Goal: Obtain resource: Download file/media

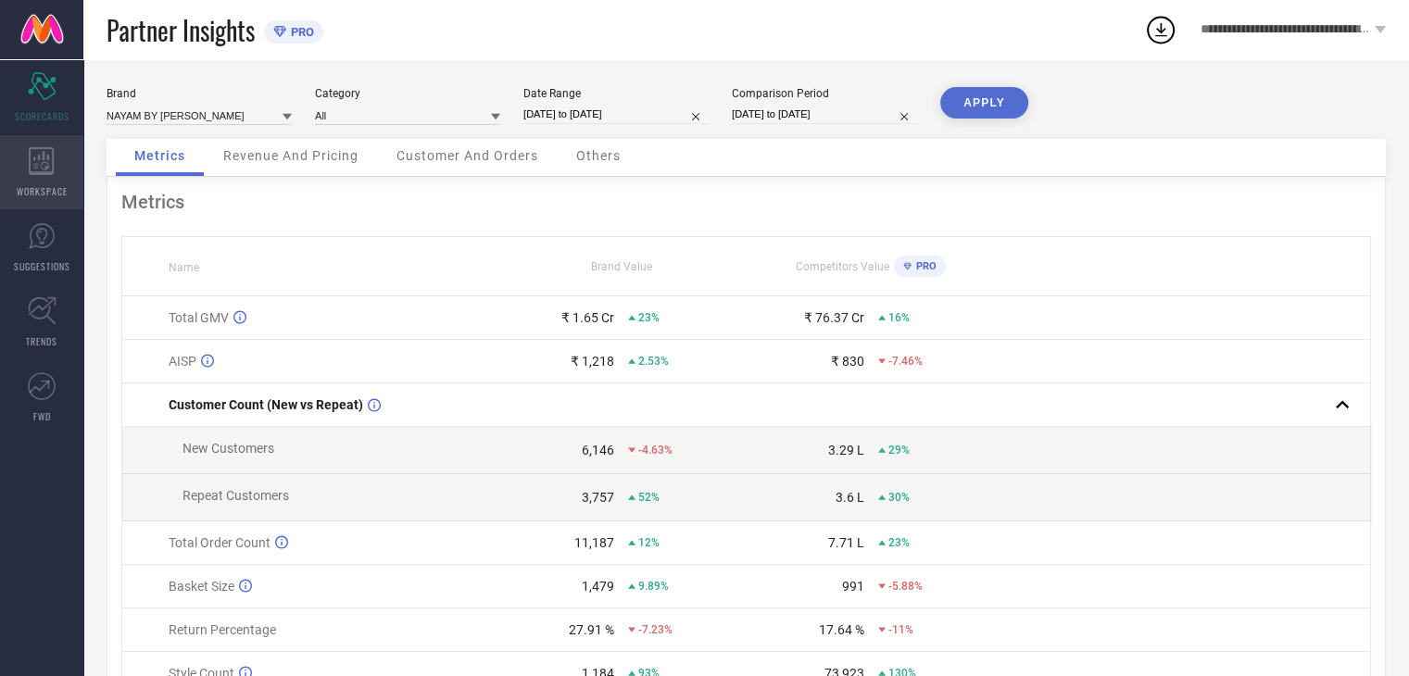
click at [40, 170] on icon at bounding box center [42, 161] width 26 height 28
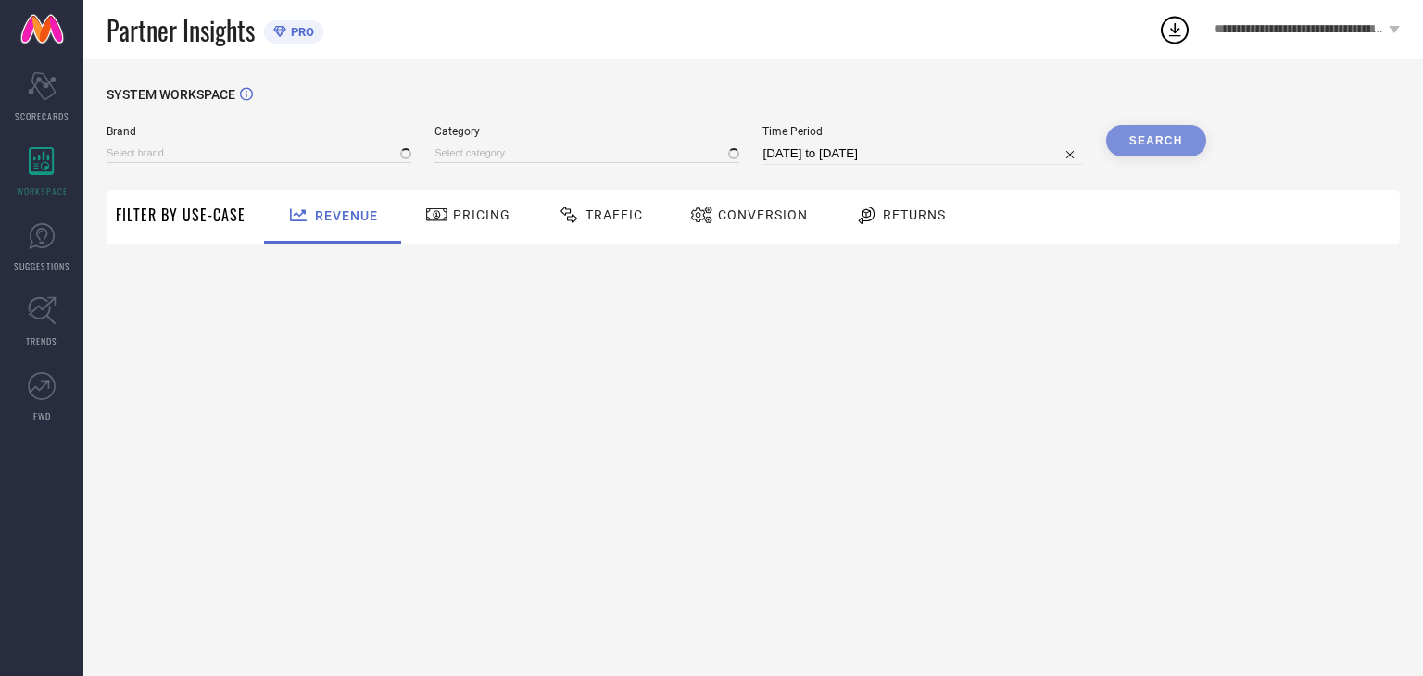
type input "NAYAM BY [PERSON_NAME]"
type input "All"
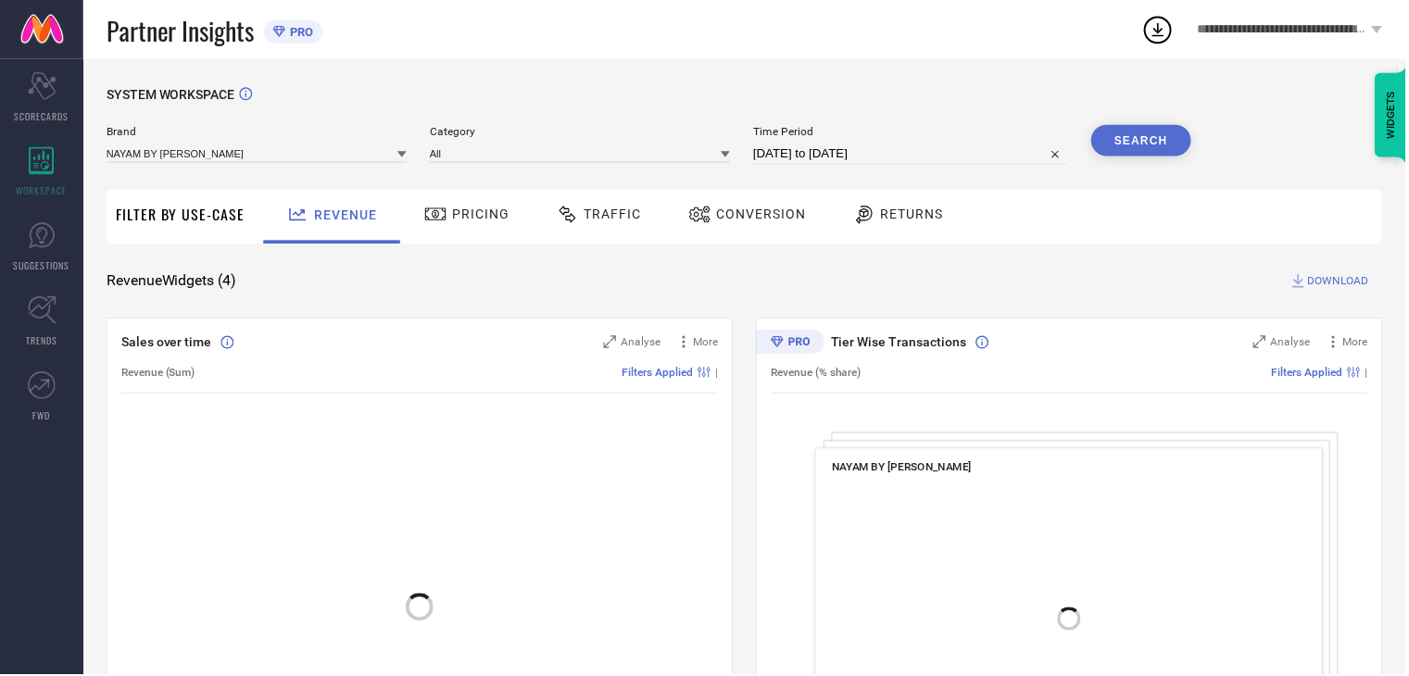
click at [594, 220] on span "Traffic" at bounding box center [613, 214] width 57 height 15
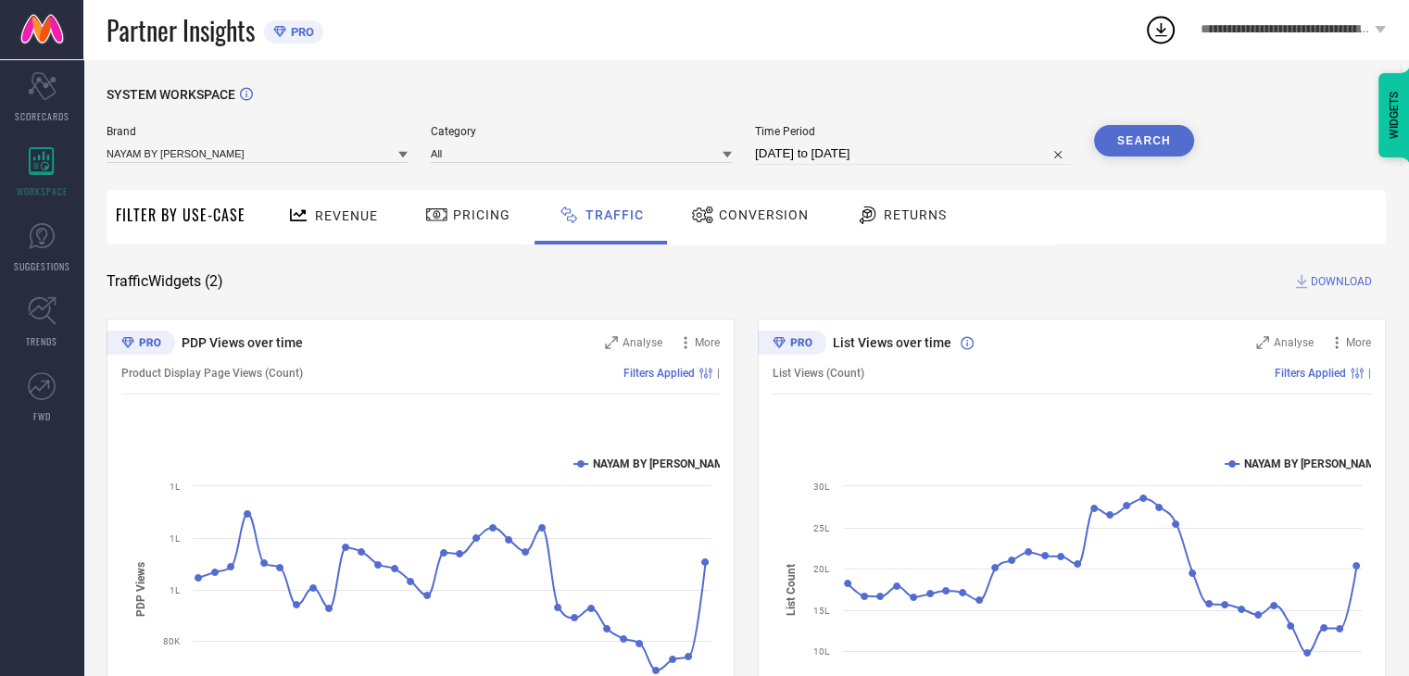
select select "6"
select select "2025"
select select "7"
select select "2025"
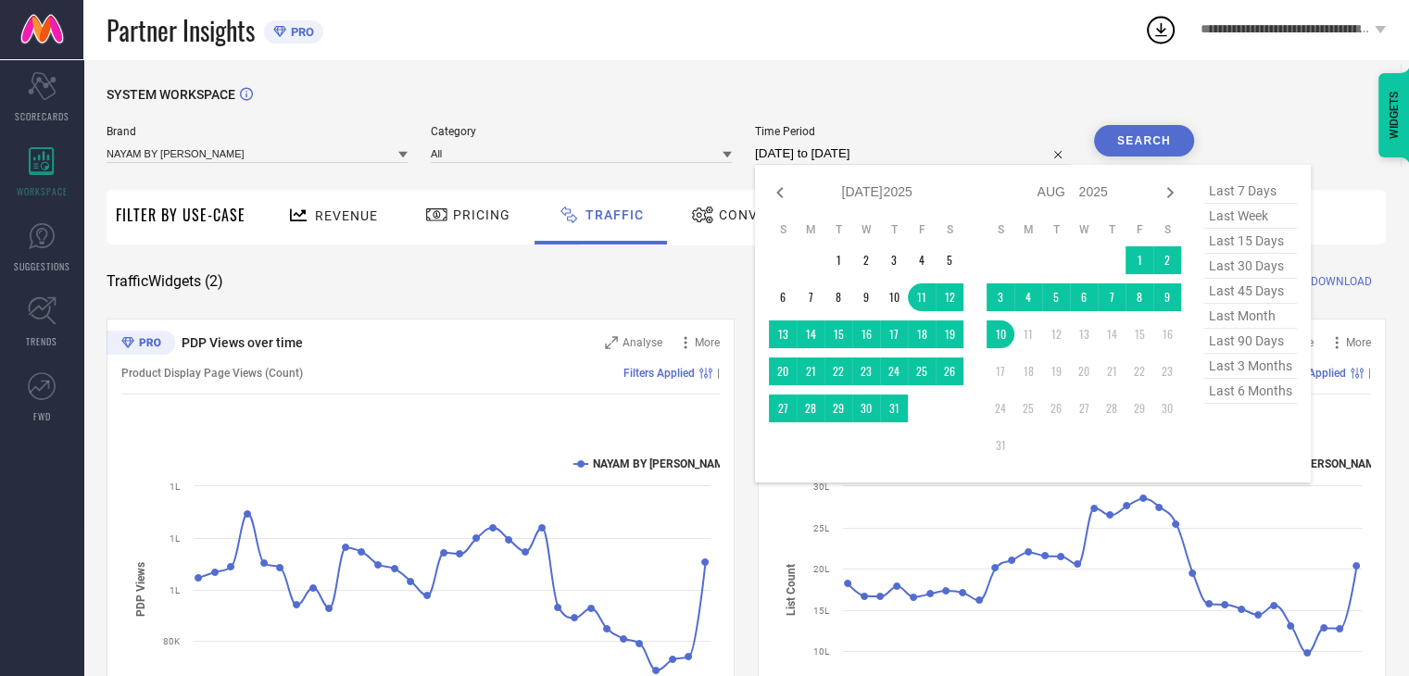
click at [945, 160] on input "[DATE] to [DATE]" at bounding box center [913, 154] width 316 height 22
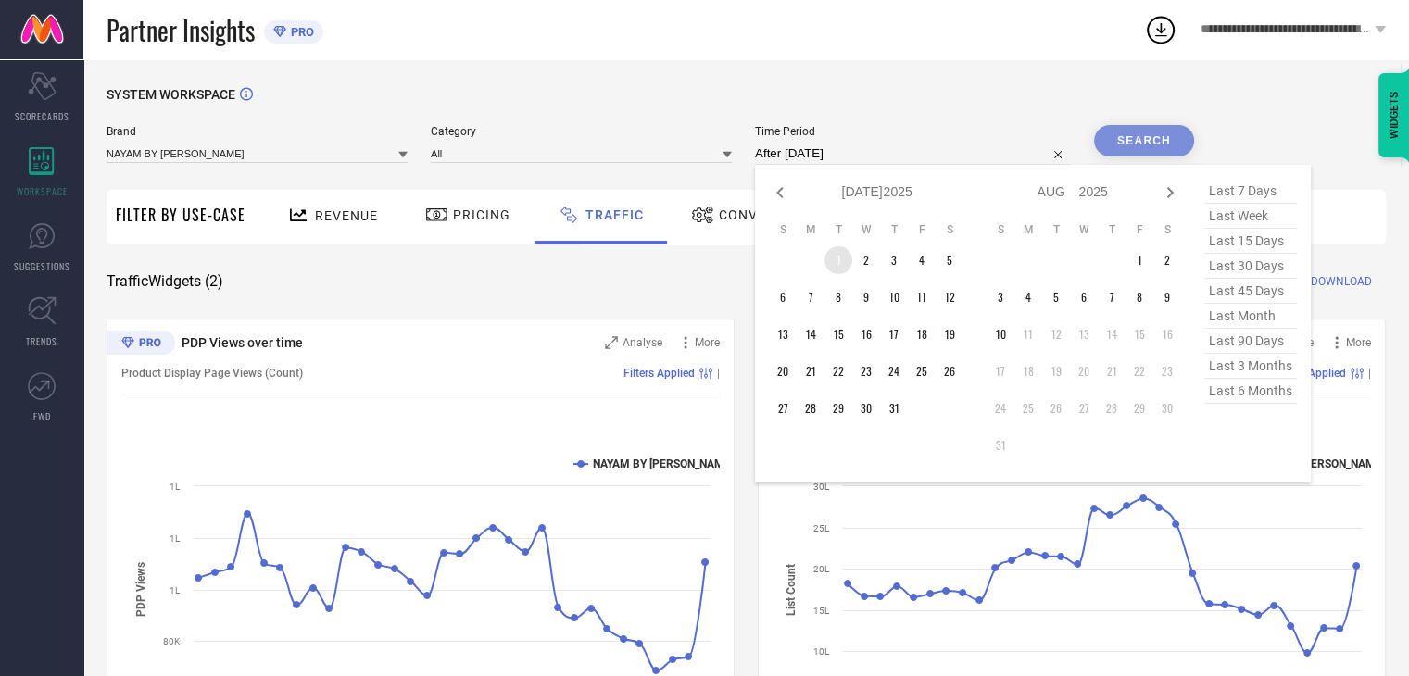
click at [836, 263] on td "1" at bounding box center [838, 260] width 28 height 28
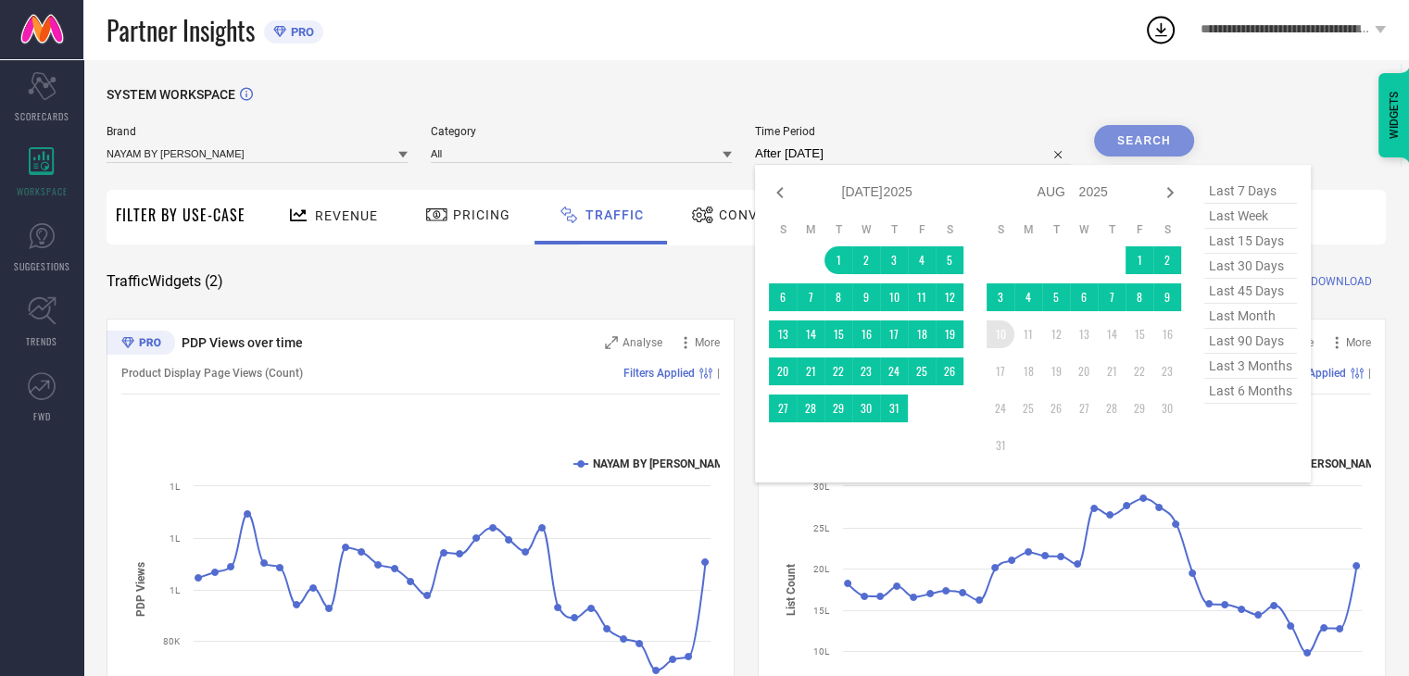
type input "[DATE] to [DATE]"
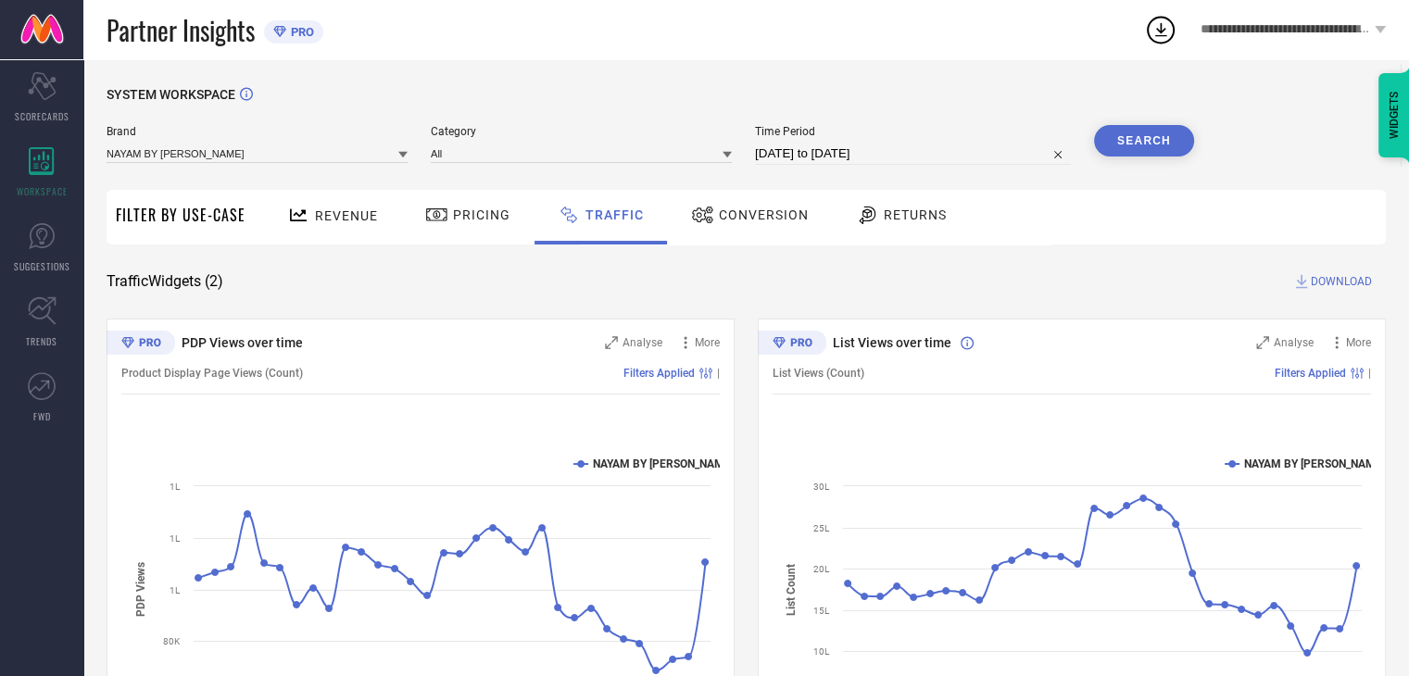
click at [1161, 143] on button "Search" at bounding box center [1144, 140] width 100 height 31
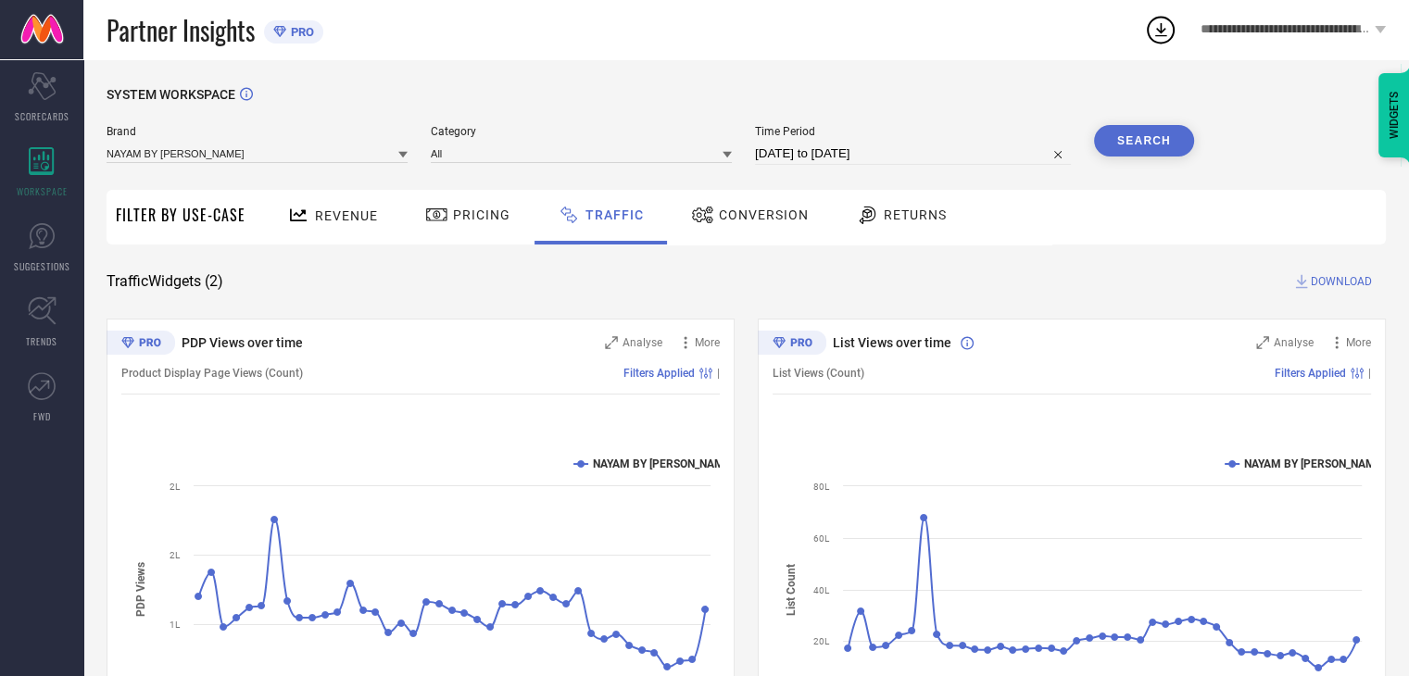
click at [1346, 278] on span "DOWNLOAD" at bounding box center [1341, 281] width 61 height 19
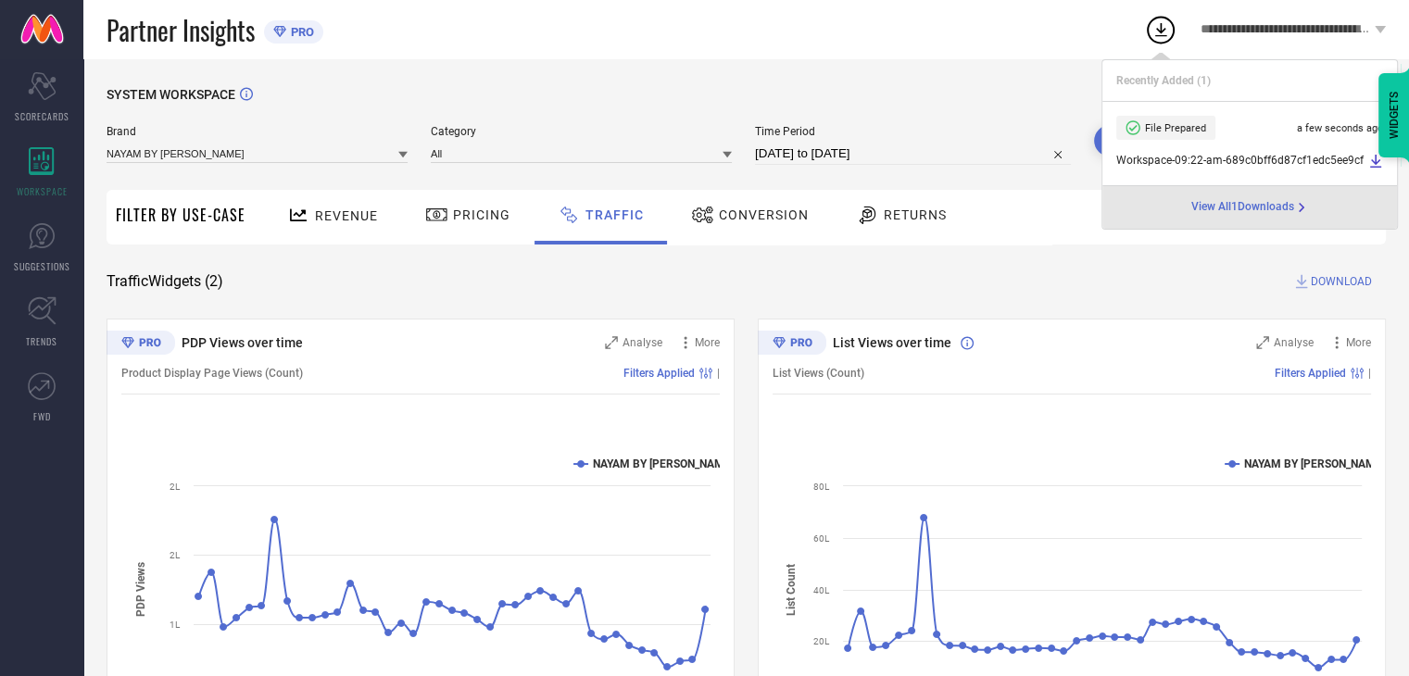
click at [915, 45] on div "Partner Insights PRO" at bounding box center [625, 29] width 1037 height 59
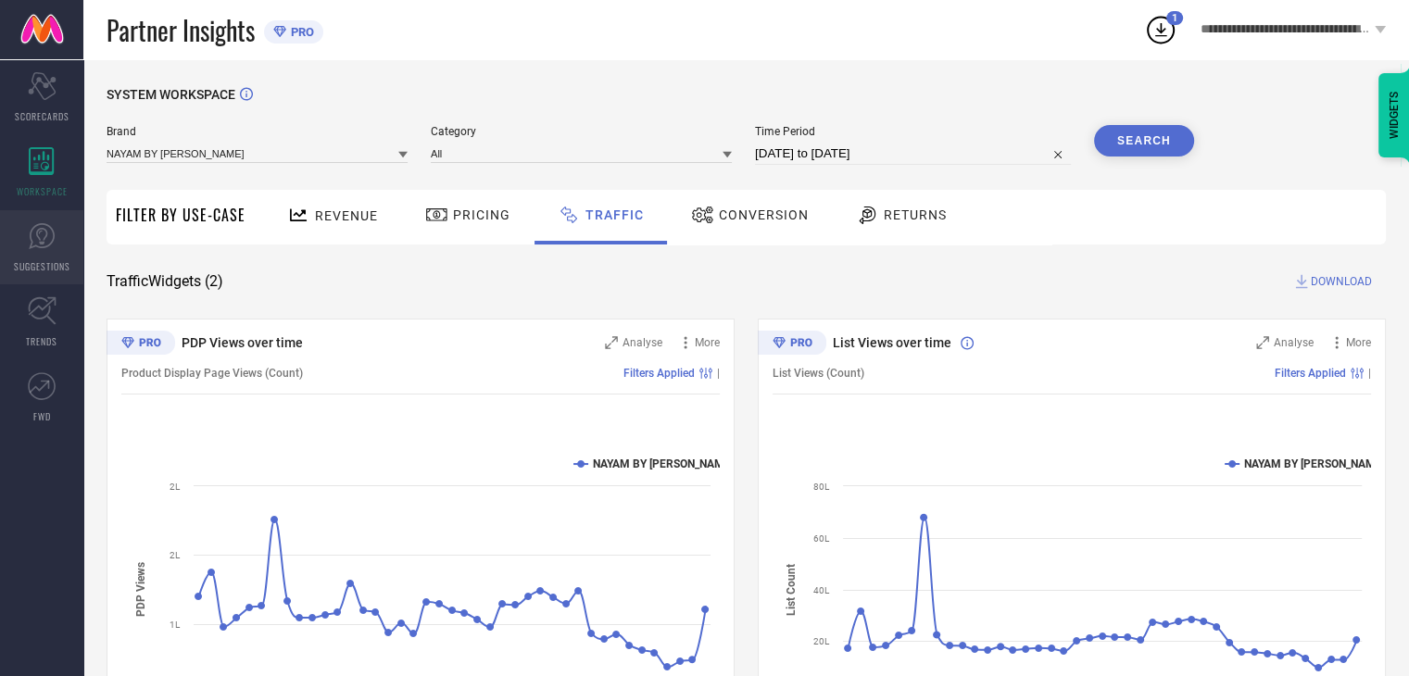
click at [44, 238] on icon at bounding box center [41, 236] width 11 height 17
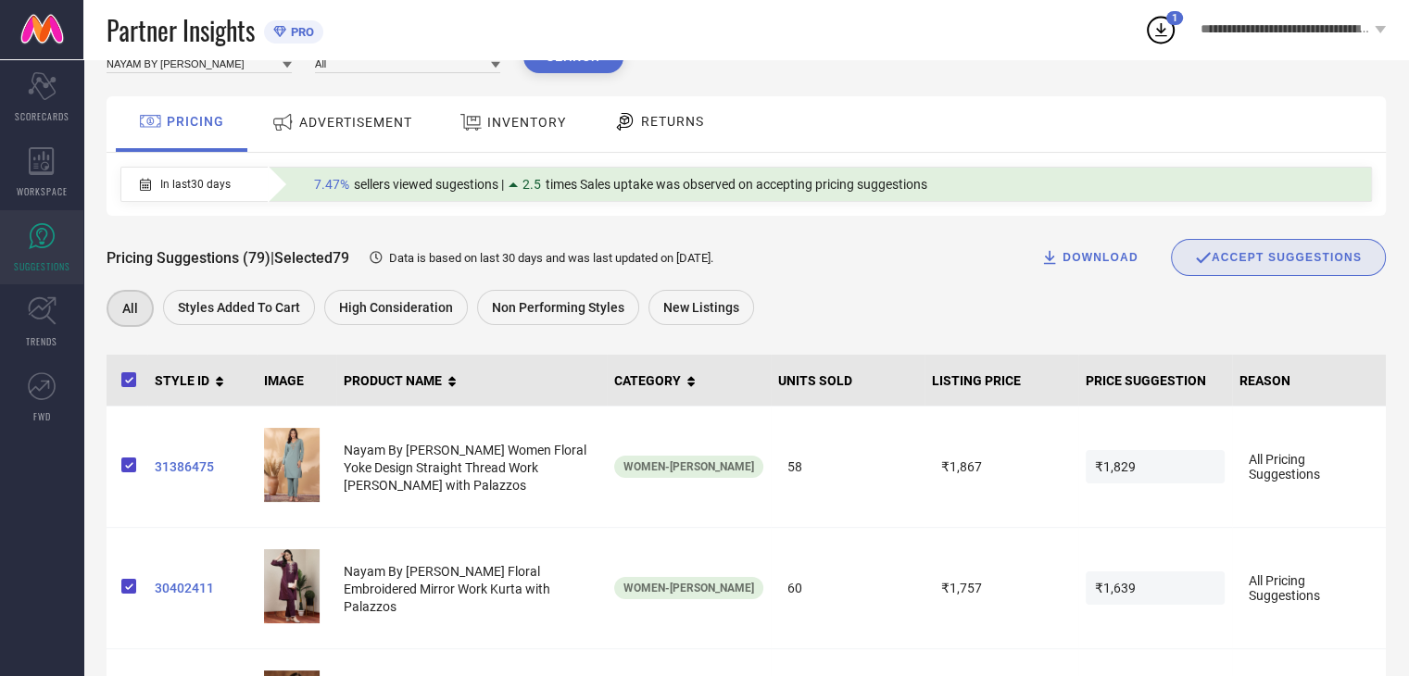
scroll to position [93, 0]
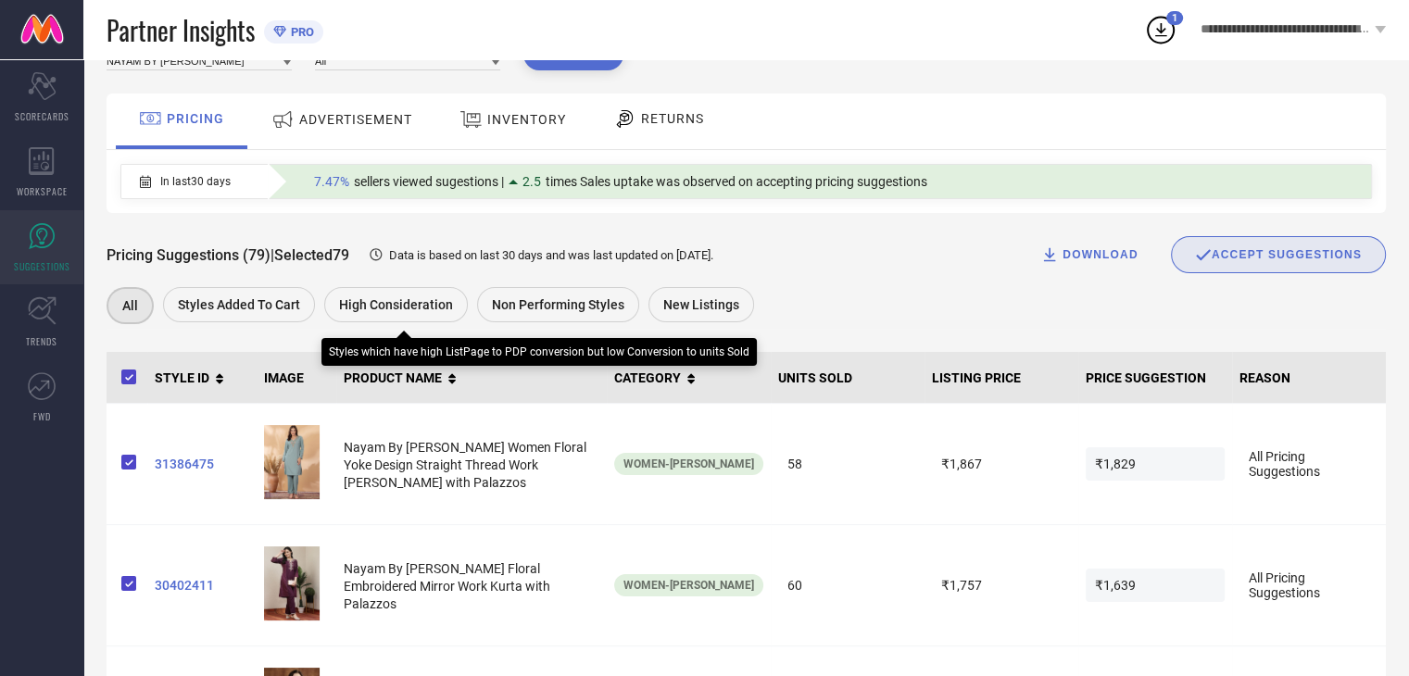
click at [419, 308] on span "High Consideration" at bounding box center [396, 304] width 114 height 15
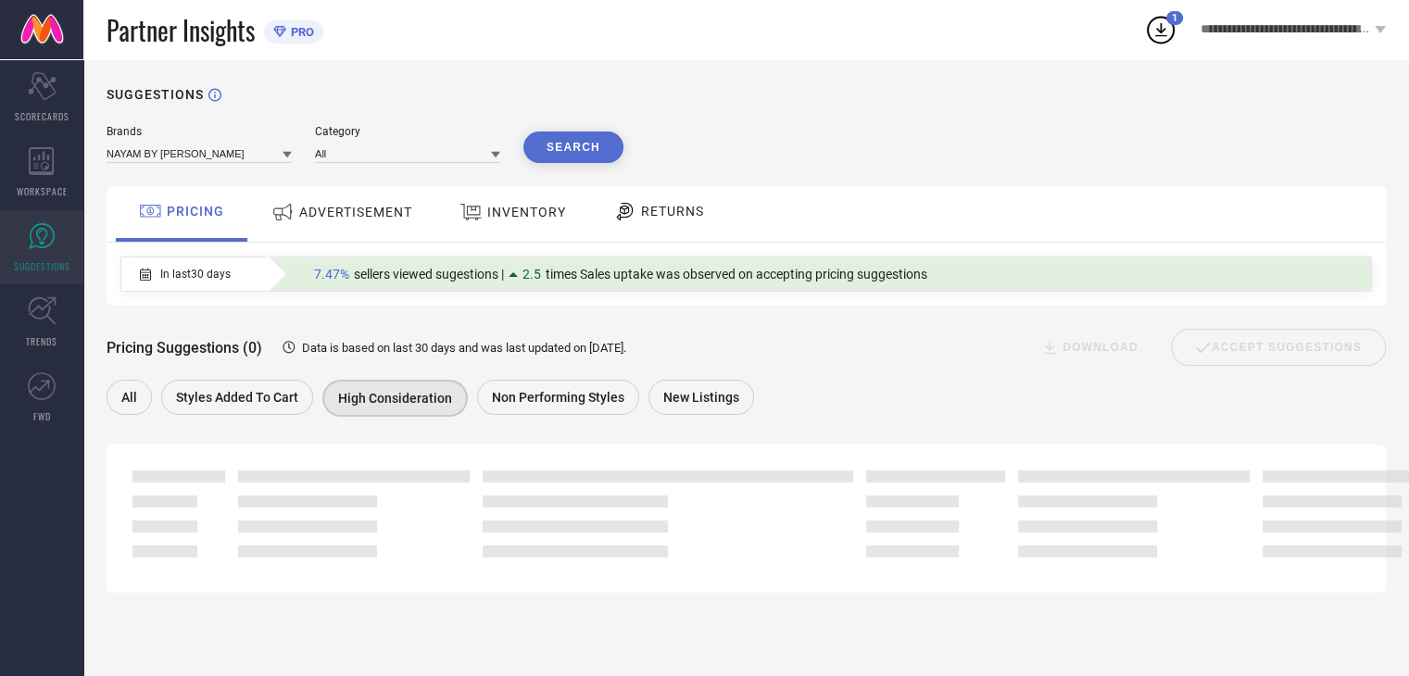
scroll to position [0, 0]
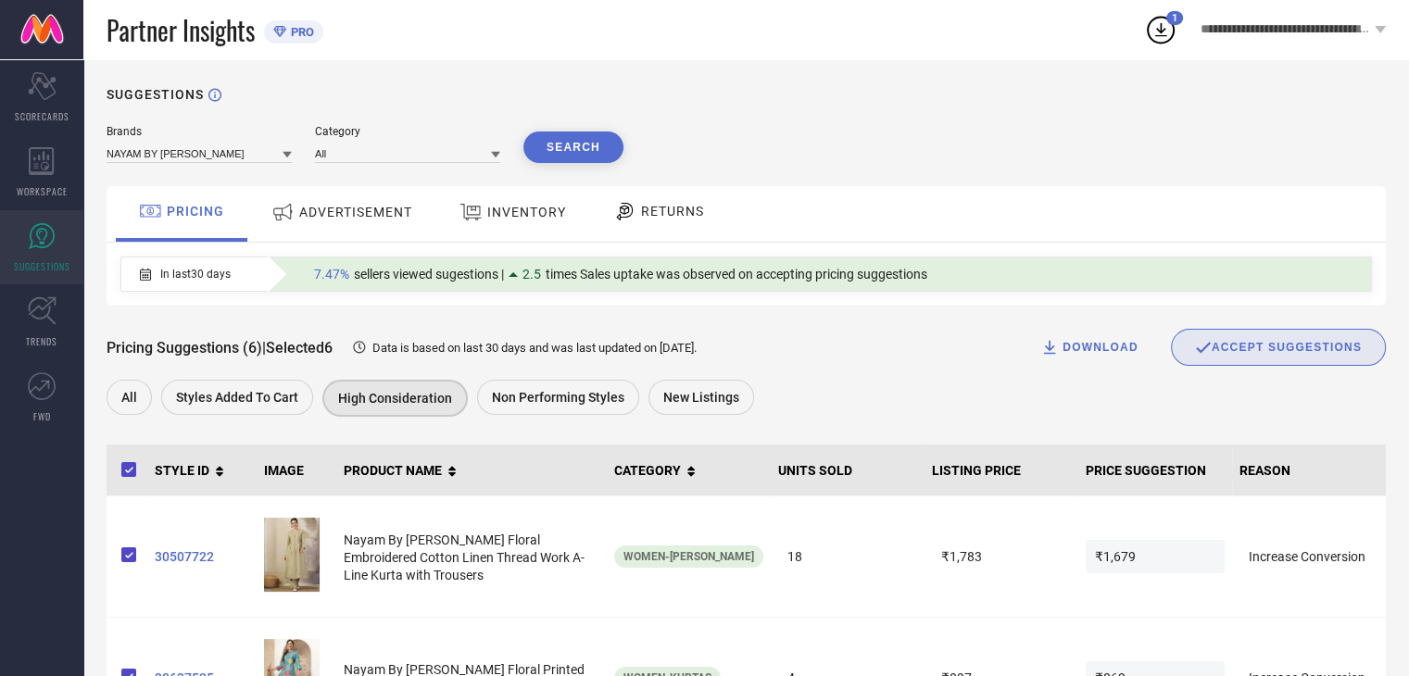
click at [367, 210] on span "ADVERTISEMENT" at bounding box center [355, 212] width 113 height 15
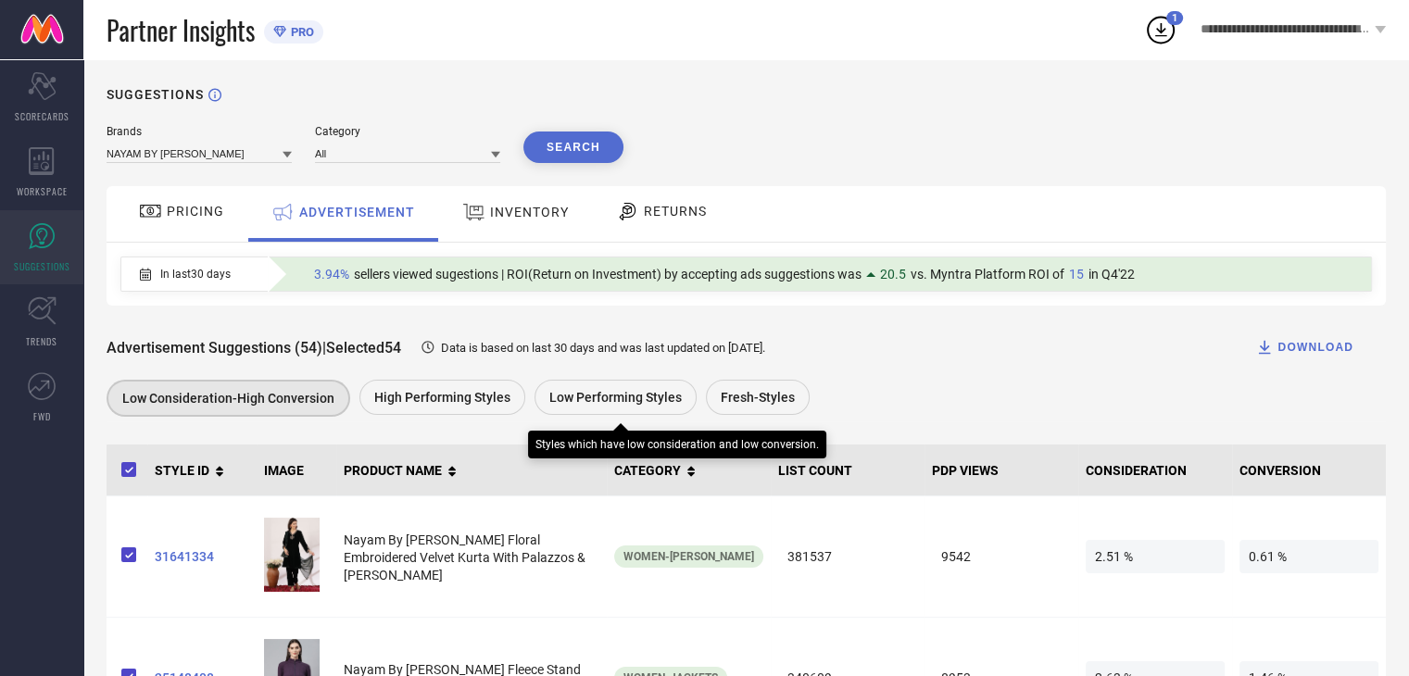
click at [633, 401] on span "Low Performing Styles" at bounding box center [615, 397] width 132 height 15
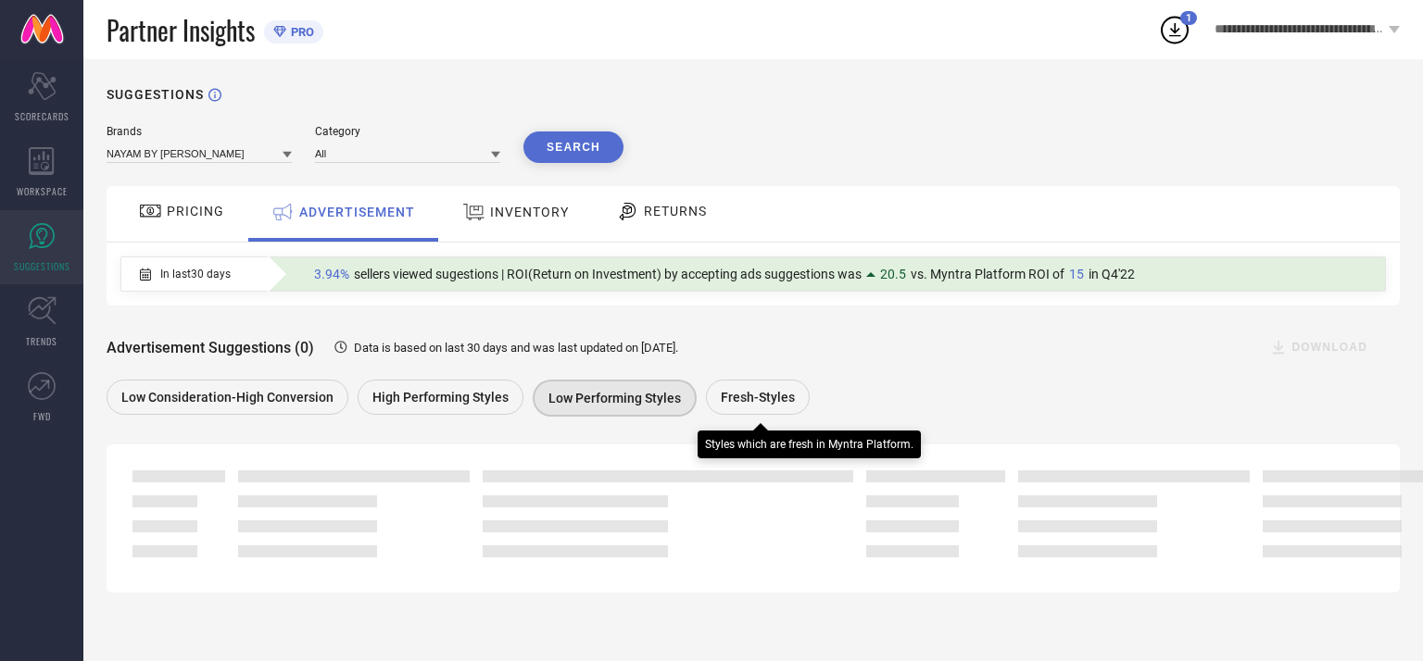
click at [706, 399] on div "Fresh-Styles" at bounding box center [758, 397] width 104 height 35
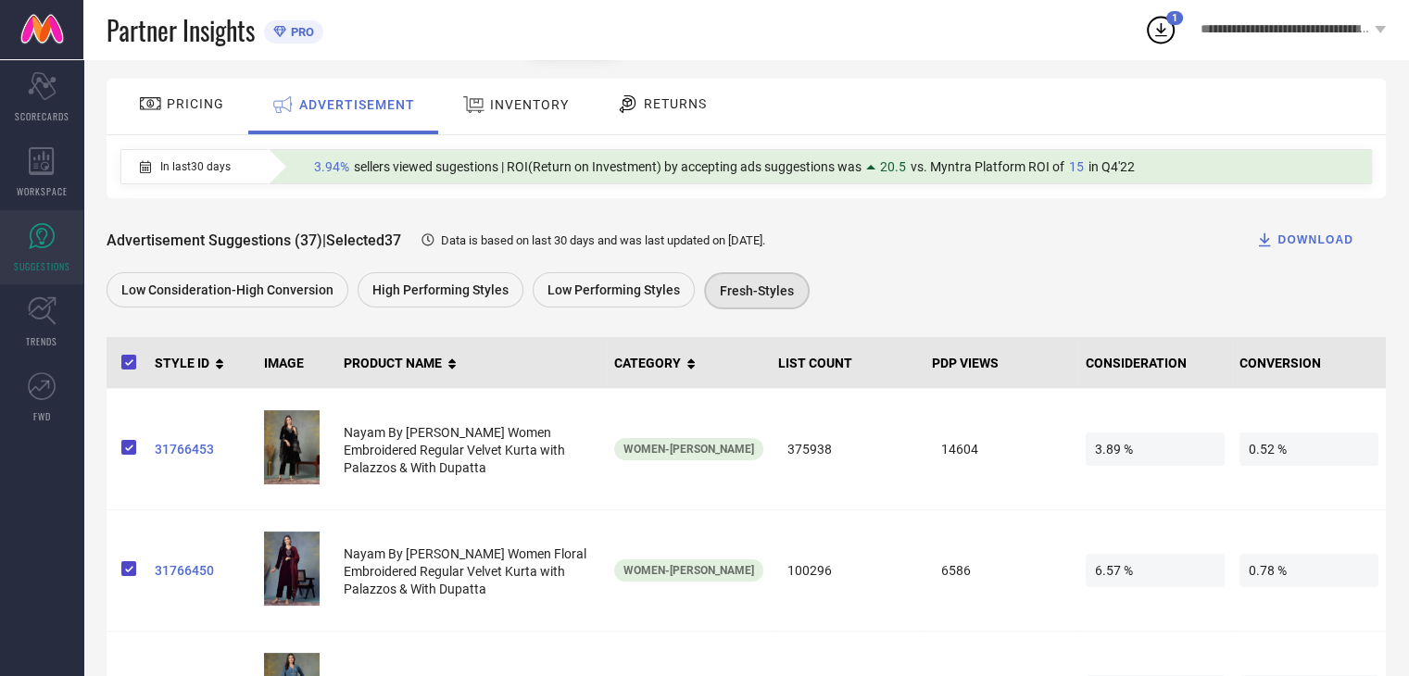
scroll to position [72, 0]
